Goal: Task Accomplishment & Management: Use online tool/utility

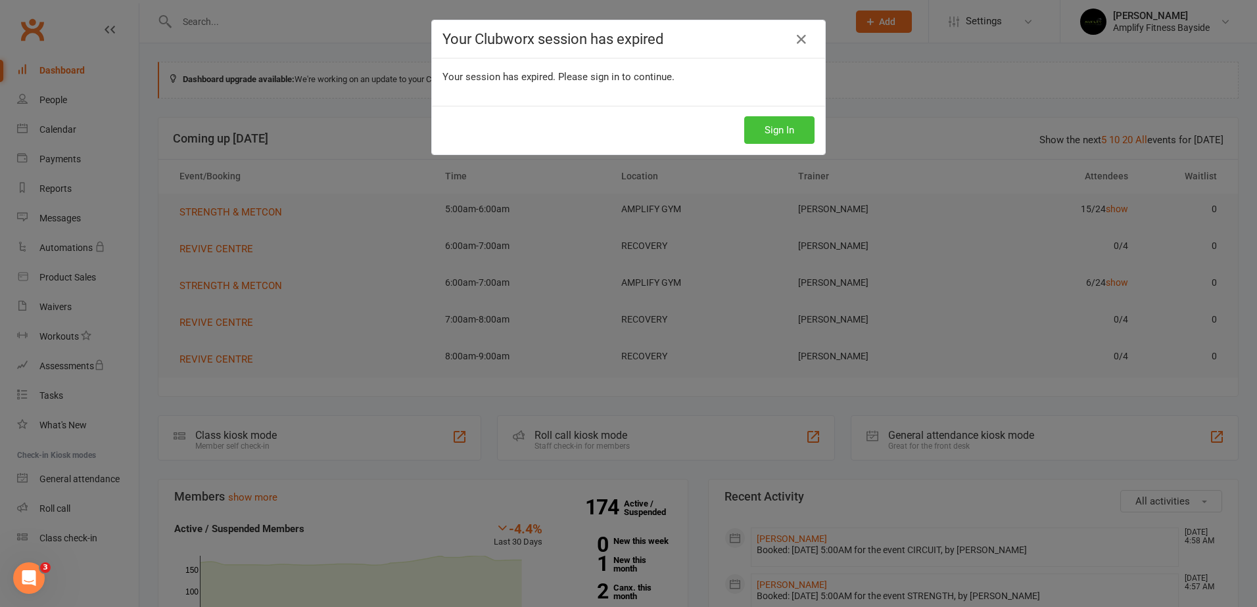
click at [751, 130] on button "Sign In" at bounding box center [779, 130] width 70 height 28
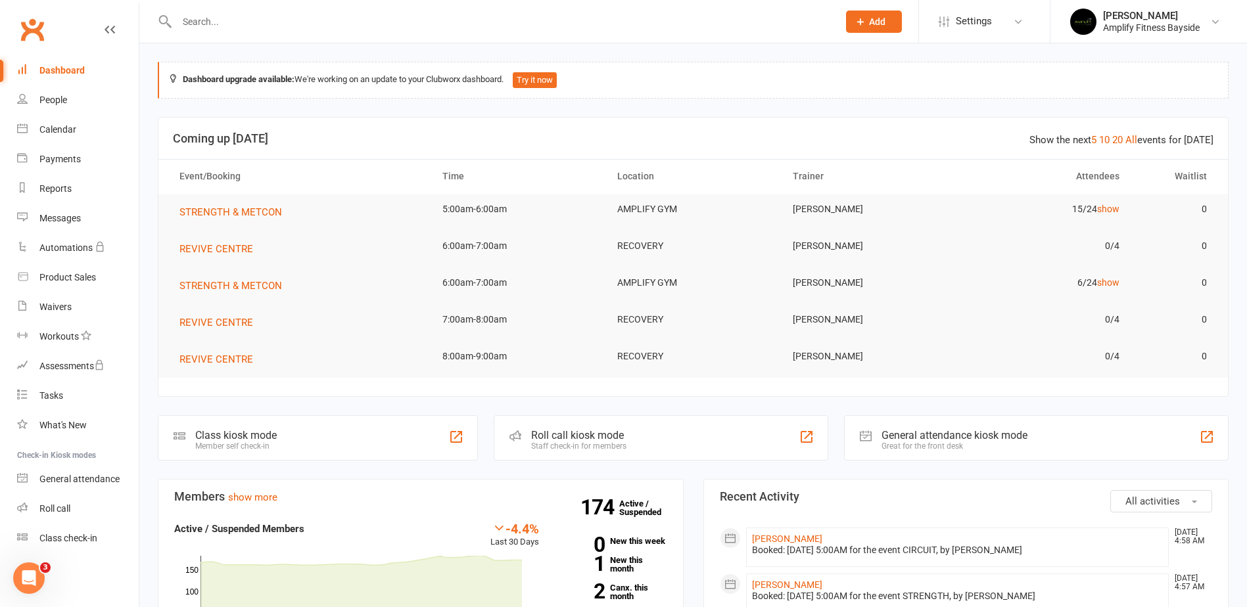
click at [218, 428] on div "Class kiosk mode Member self check-in" at bounding box center [318, 437] width 320 height 45
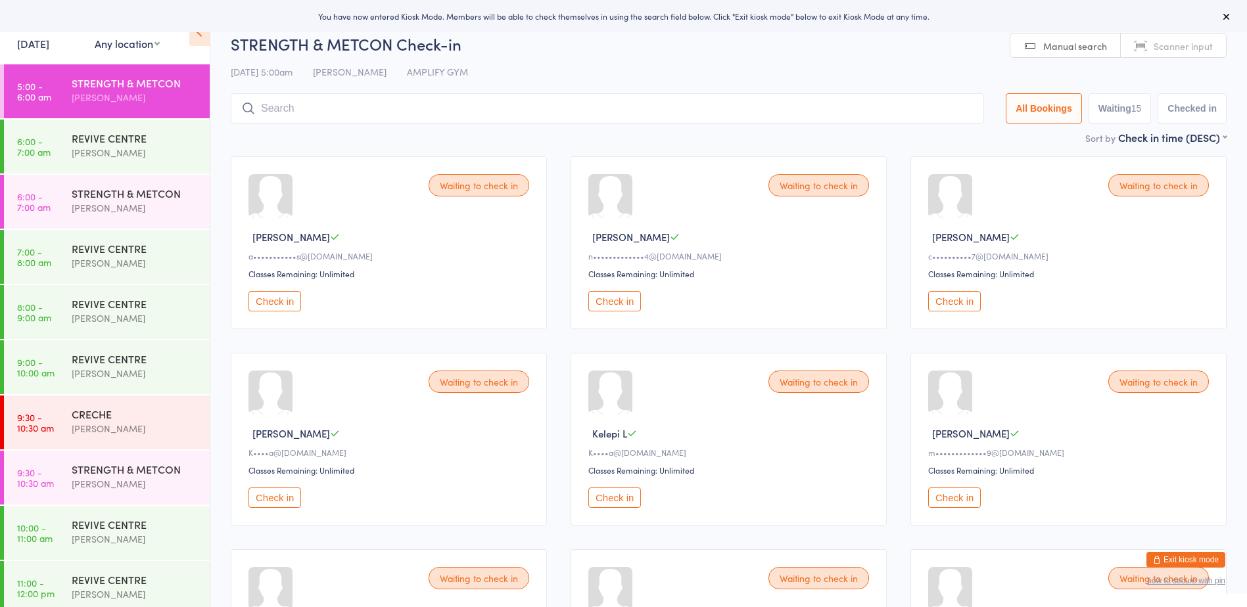
click at [276, 298] on button "Check in" at bounding box center [274, 301] width 53 height 20
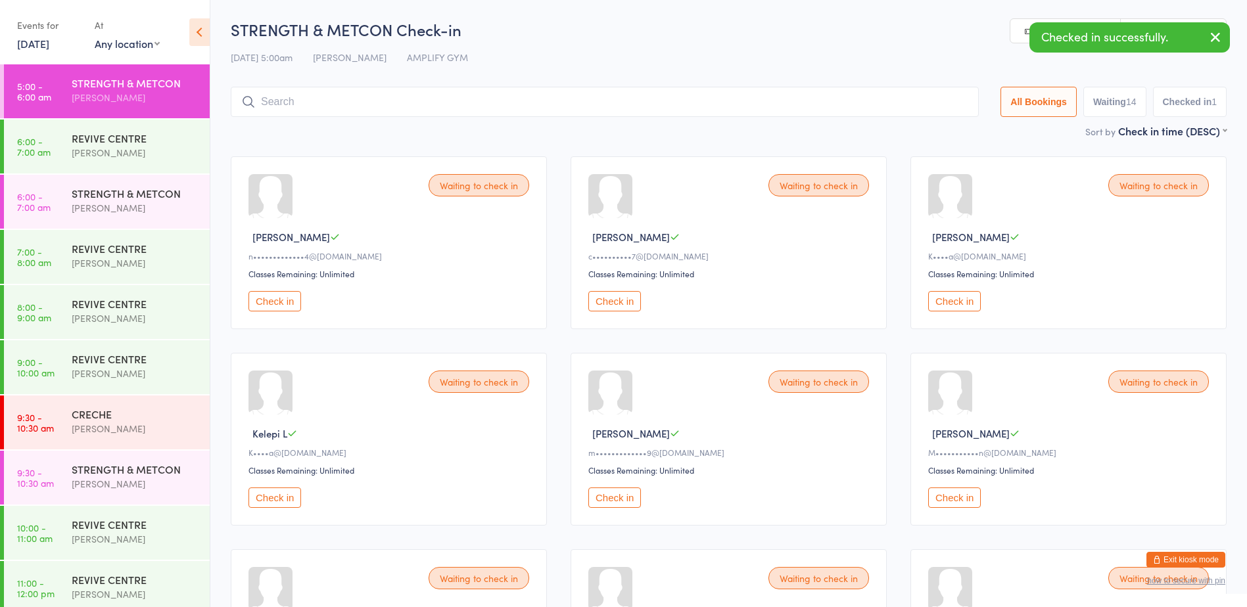
click at [621, 296] on button "Check in" at bounding box center [614, 301] width 53 height 20
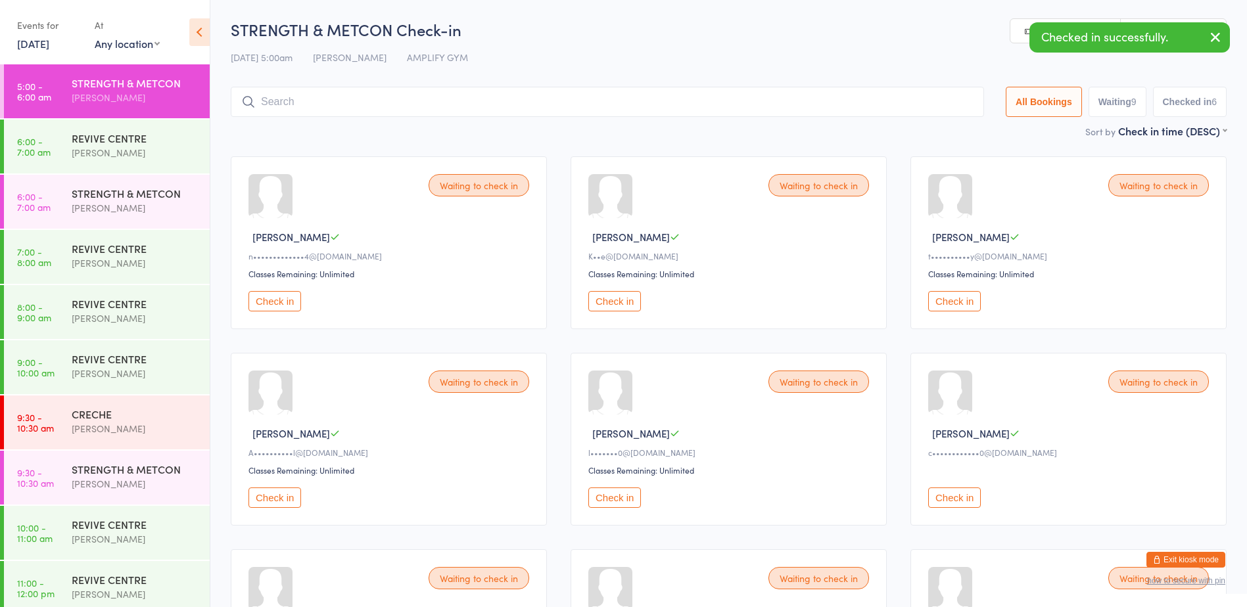
click at [621, 296] on button "Check in" at bounding box center [614, 301] width 53 height 20
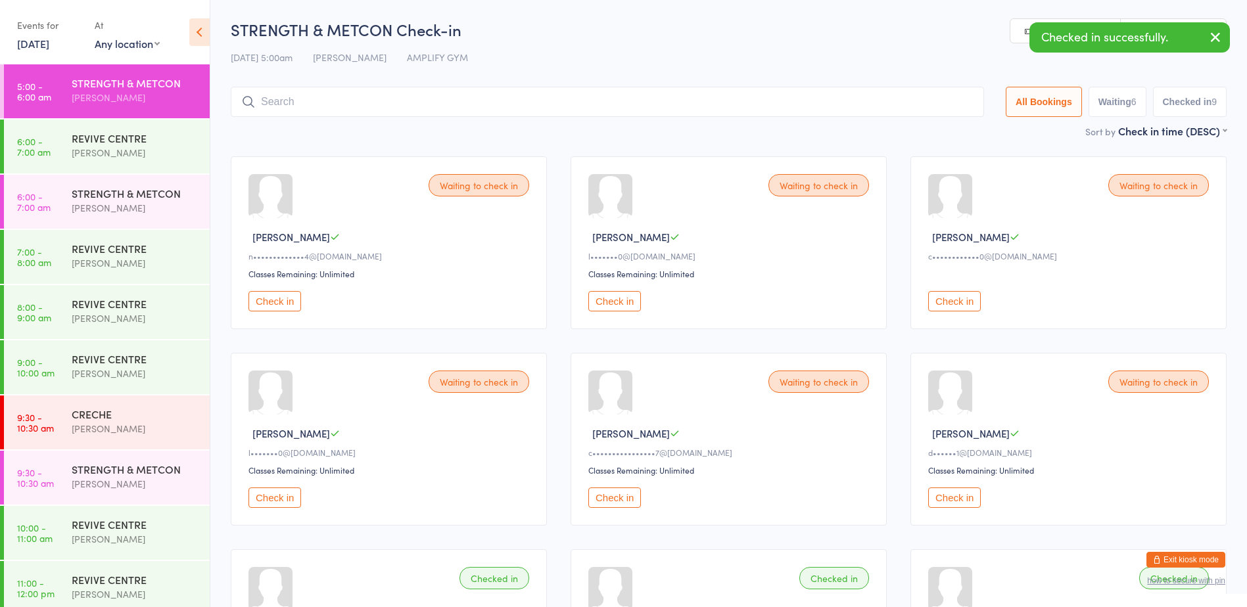
click at [621, 296] on button "Check in" at bounding box center [614, 301] width 53 height 20
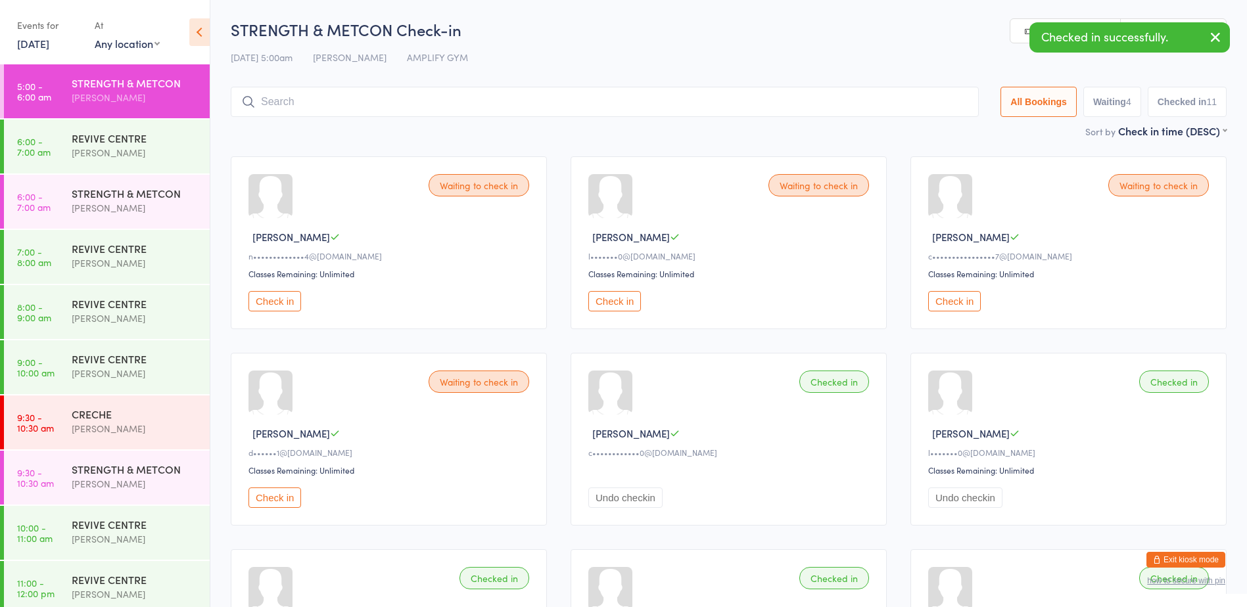
click at [621, 296] on button "Check in" at bounding box center [614, 301] width 53 height 20
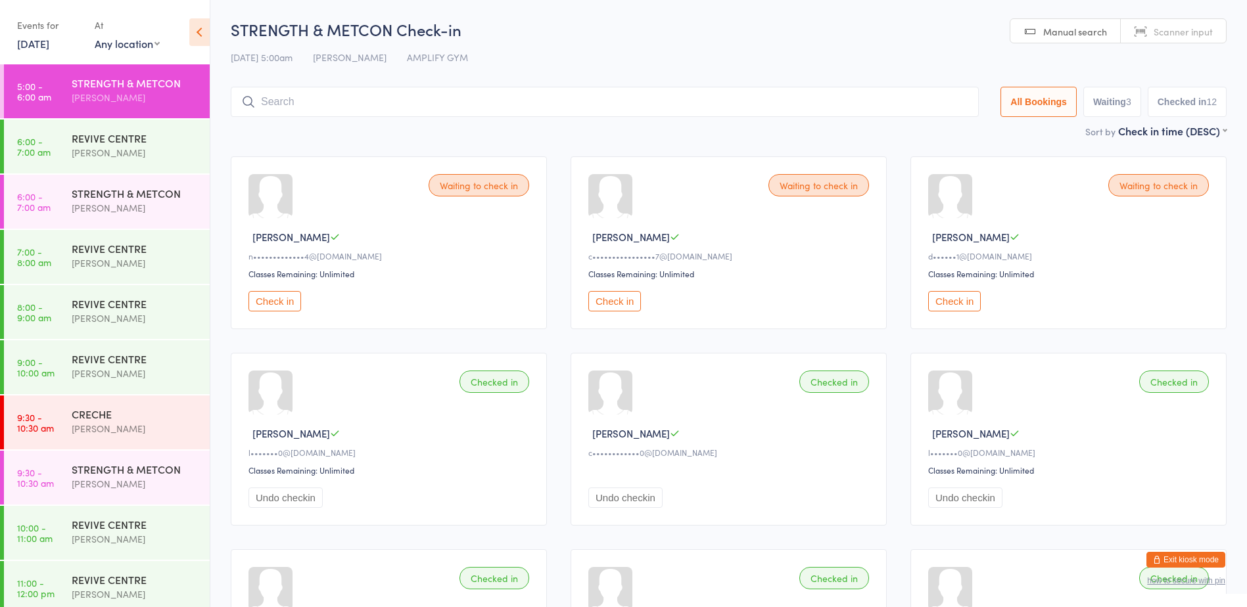
click at [621, 296] on button "Check in" at bounding box center [614, 301] width 53 height 20
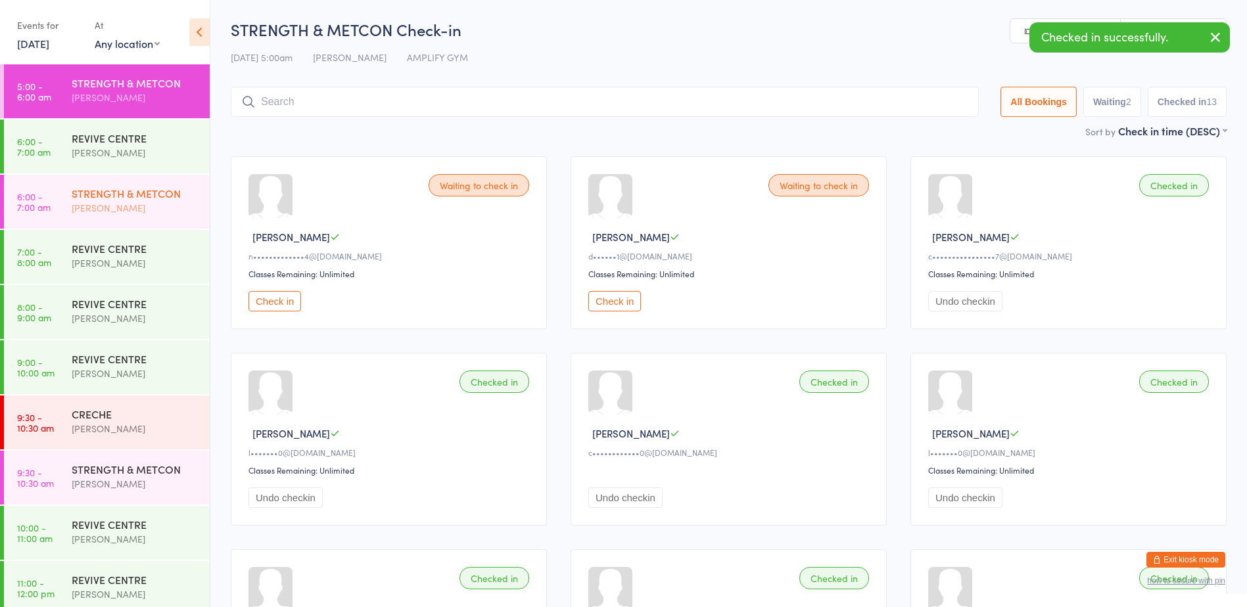
click at [120, 204] on div "[PERSON_NAME]" at bounding box center [135, 208] width 127 height 15
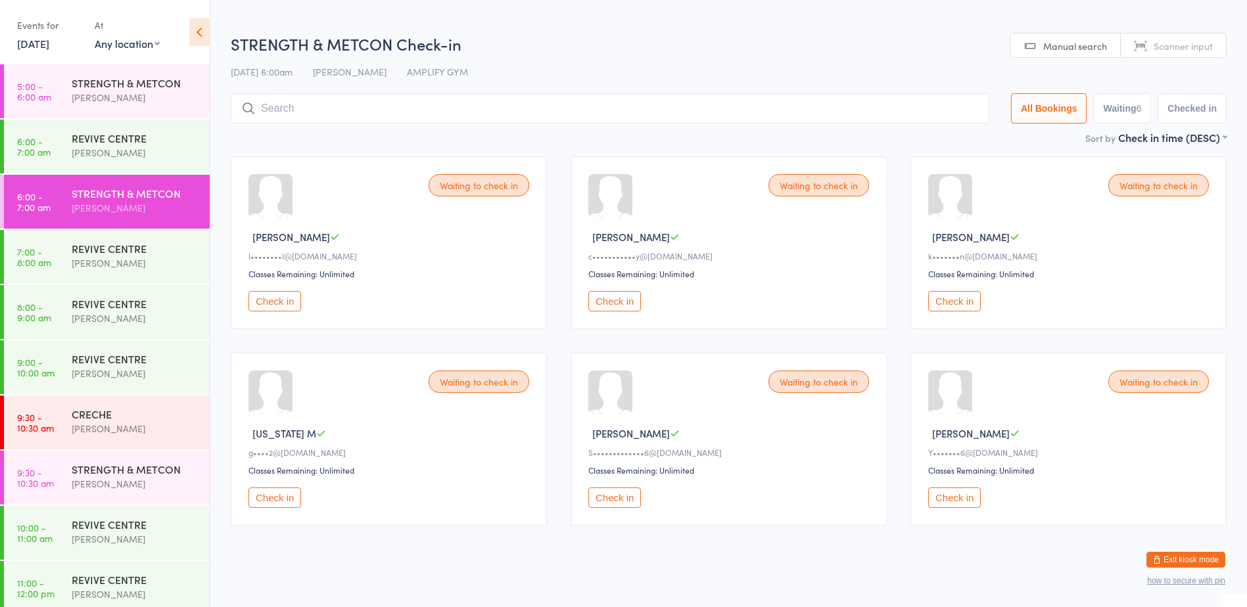
click at [284, 297] on button "Check in" at bounding box center [274, 301] width 53 height 20
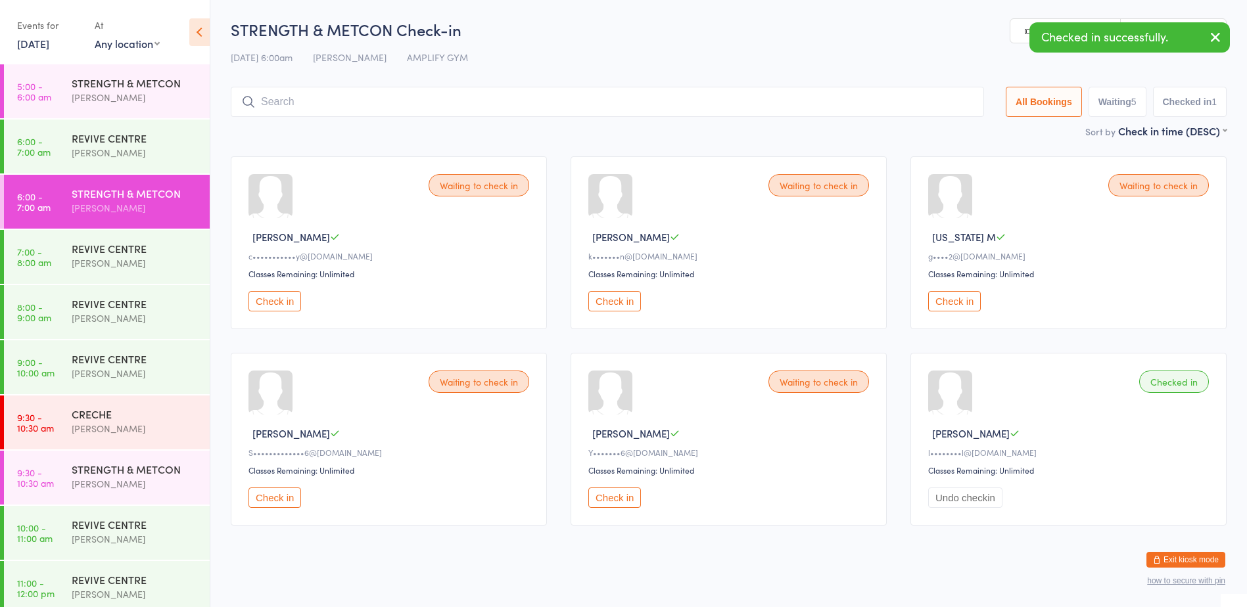
click at [284, 297] on button "Check in" at bounding box center [274, 301] width 53 height 20
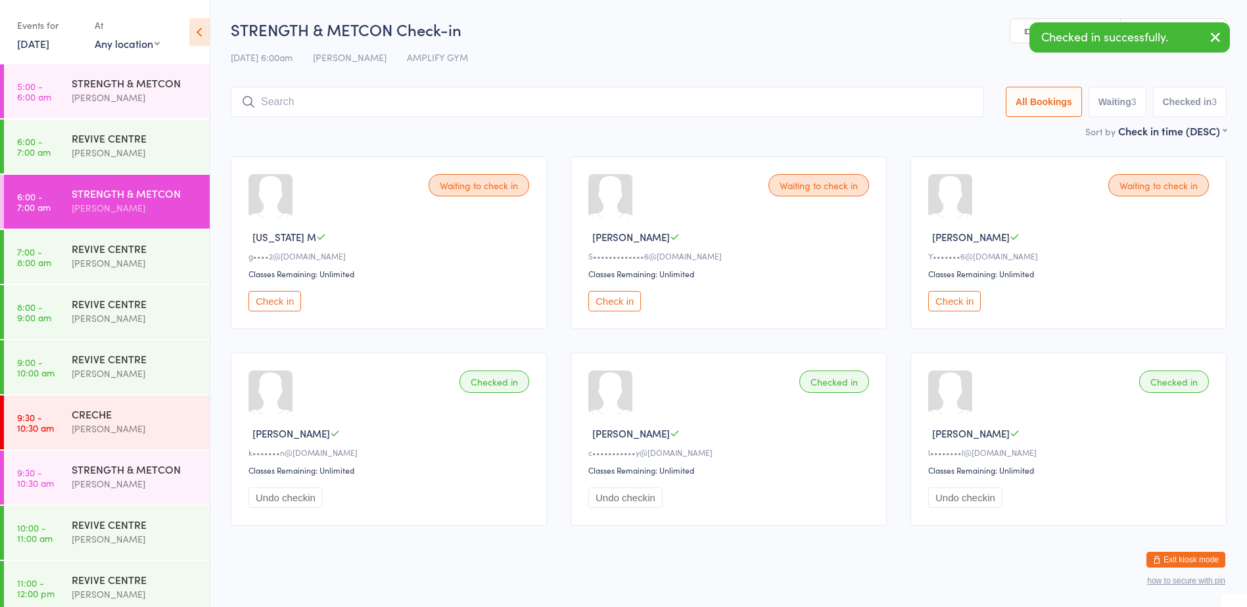
click at [284, 297] on button "Check in" at bounding box center [274, 301] width 53 height 20
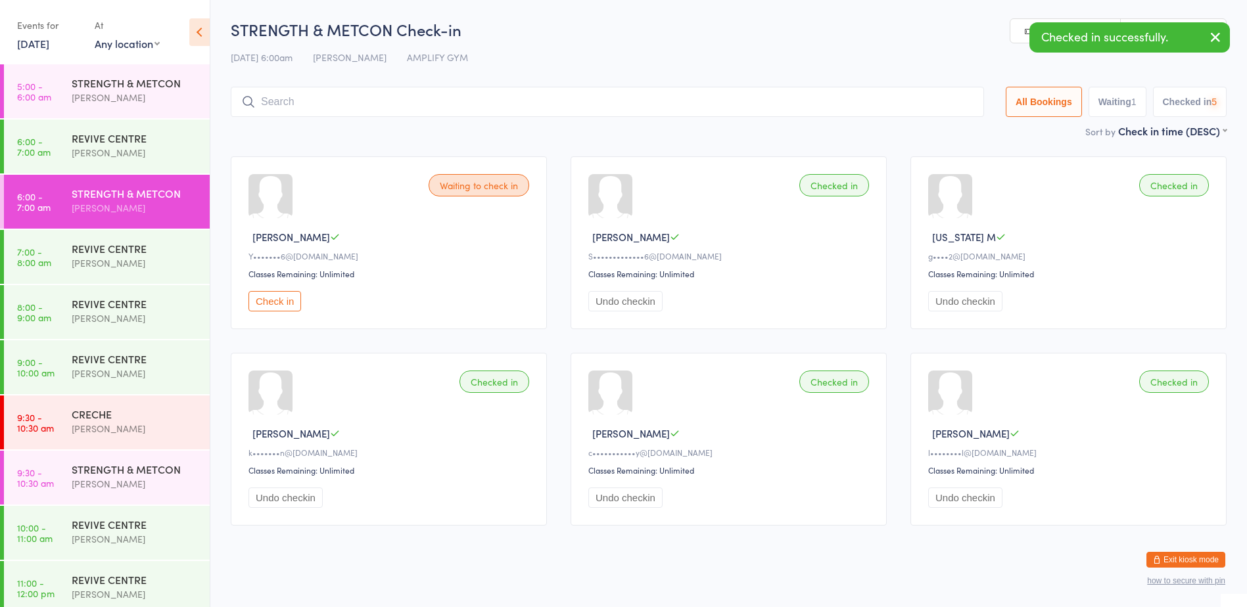
click at [284, 297] on button "Check in" at bounding box center [274, 301] width 53 height 20
click at [154, 465] on div "STRENGTH & METCON" at bounding box center [135, 469] width 127 height 14
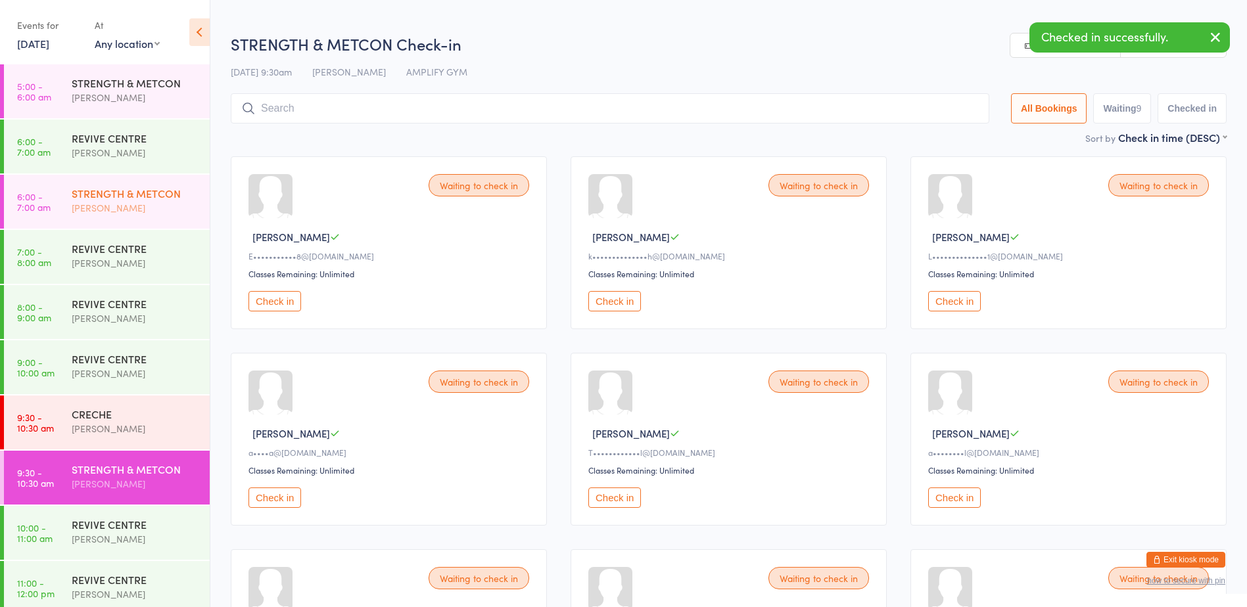
click at [135, 208] on div "[PERSON_NAME]" at bounding box center [135, 208] width 127 height 15
